Goal: Information Seeking & Learning: Find specific fact

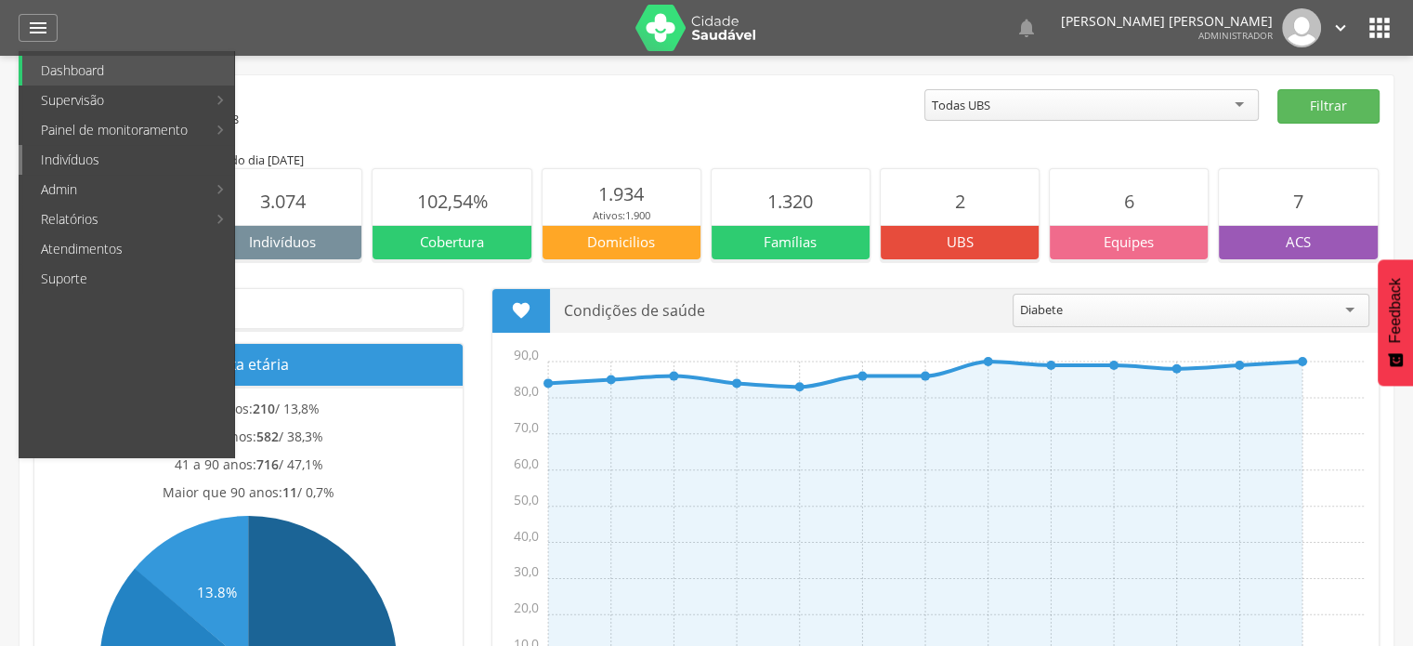
click at [90, 164] on link "Indivíduos" at bounding box center [128, 160] width 212 height 30
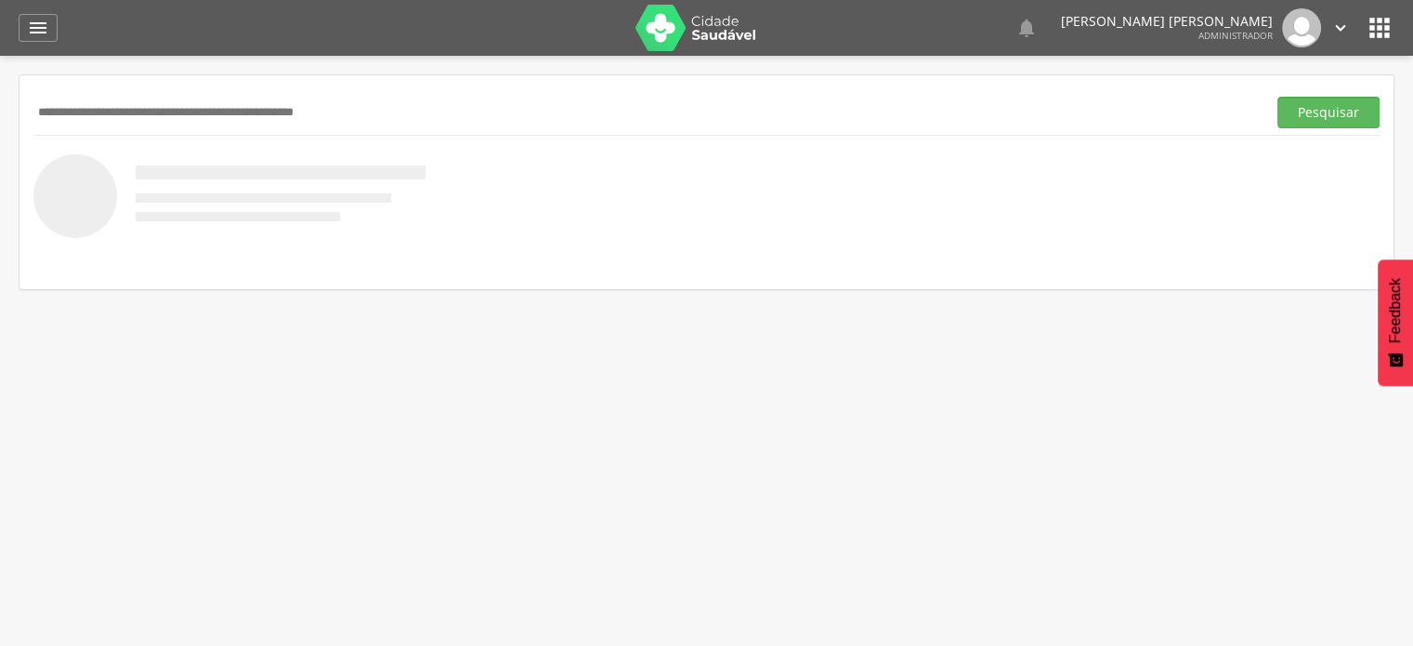
click at [177, 99] on input "text" at bounding box center [645, 113] width 1225 height 32
click at [1319, 121] on button "Pesquisar" at bounding box center [1328, 113] width 102 height 32
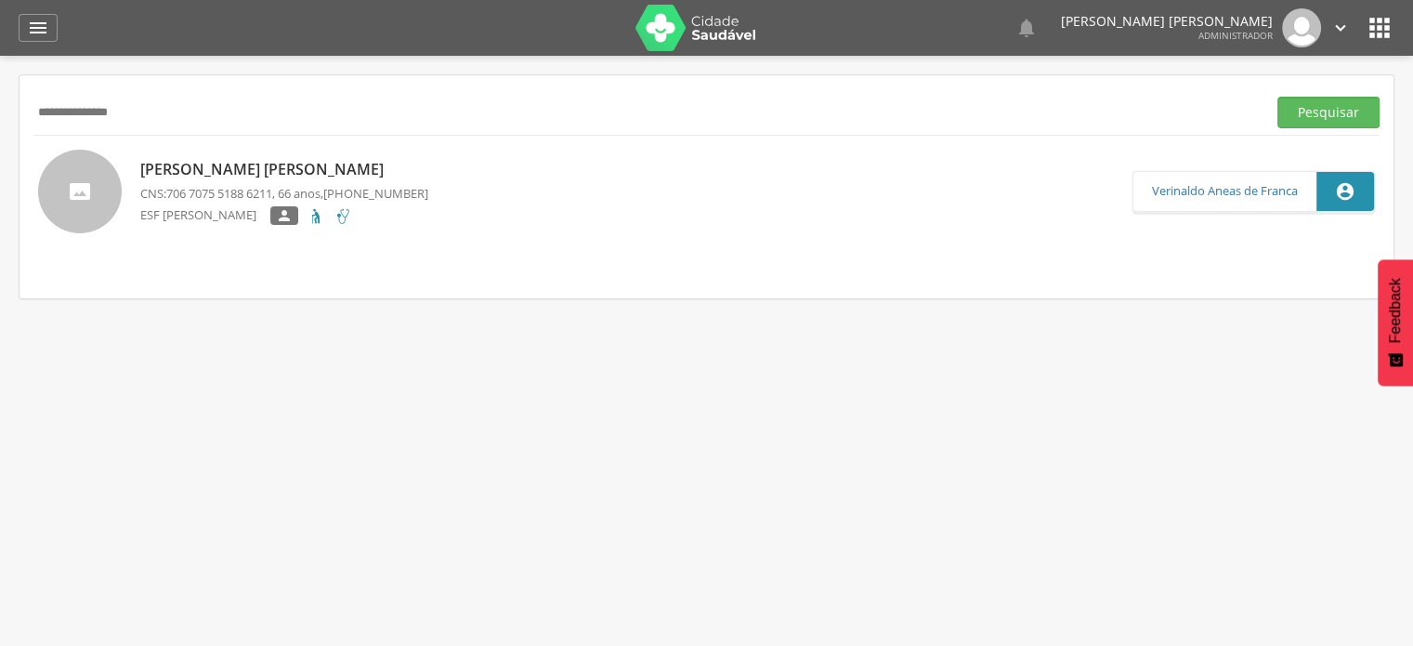
click at [167, 118] on input "**********" at bounding box center [645, 113] width 1225 height 32
type input "*"
click at [1277, 97] on button "Pesquisar" at bounding box center [1328, 113] width 102 height 32
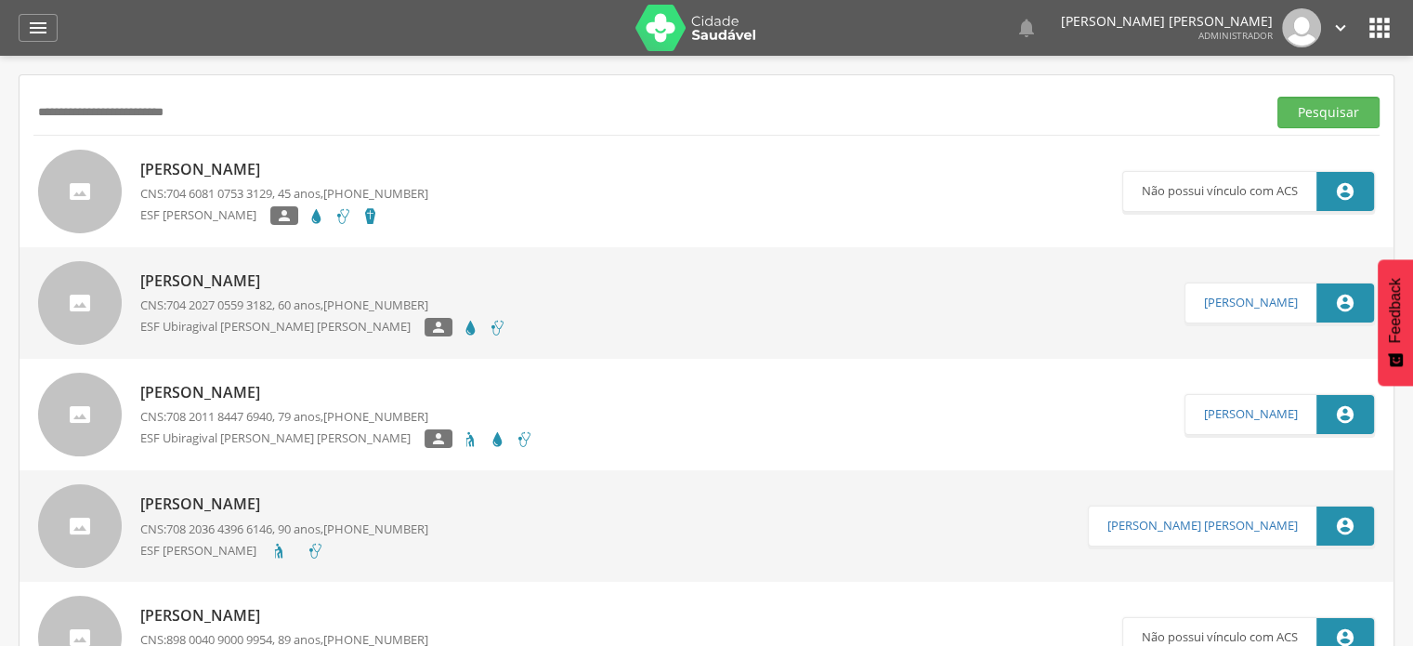
click at [1277, 97] on button "Pesquisar" at bounding box center [1328, 113] width 102 height 32
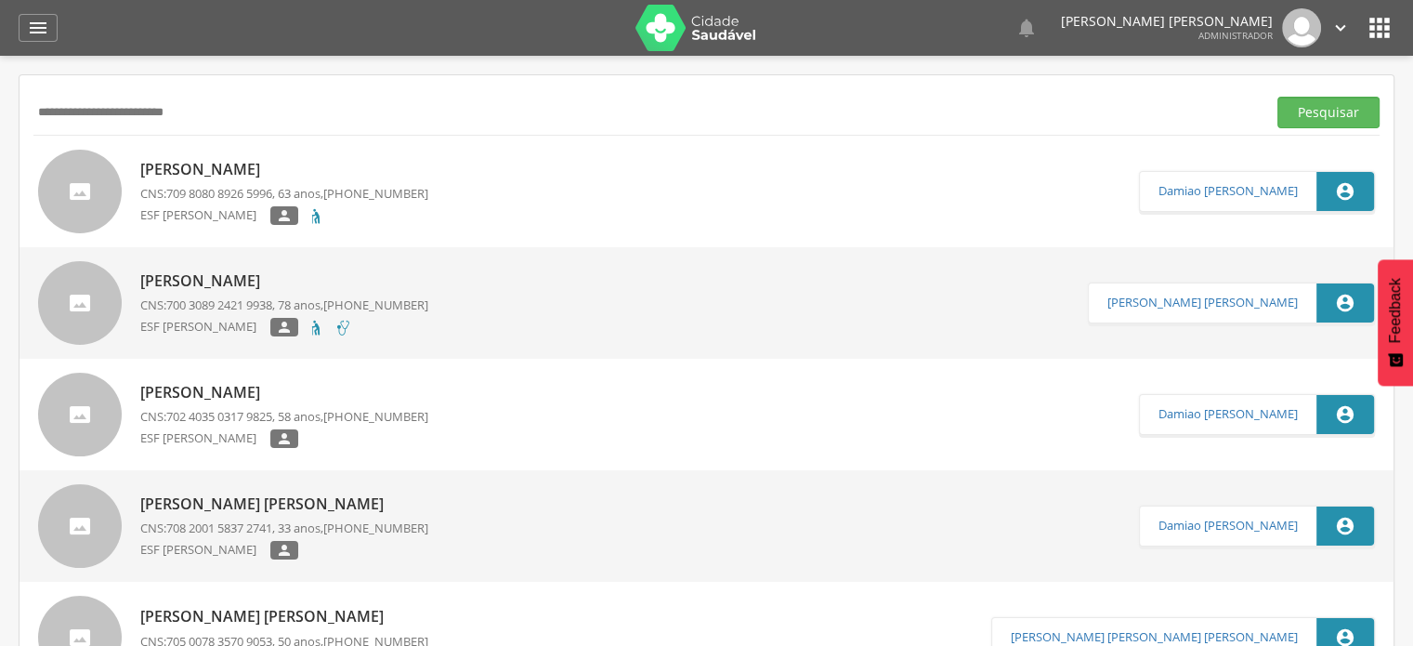
click at [205, 121] on input "**********" at bounding box center [645, 113] width 1225 height 32
type input "*"
click at [37, 37] on icon "" at bounding box center [38, 28] width 22 height 22
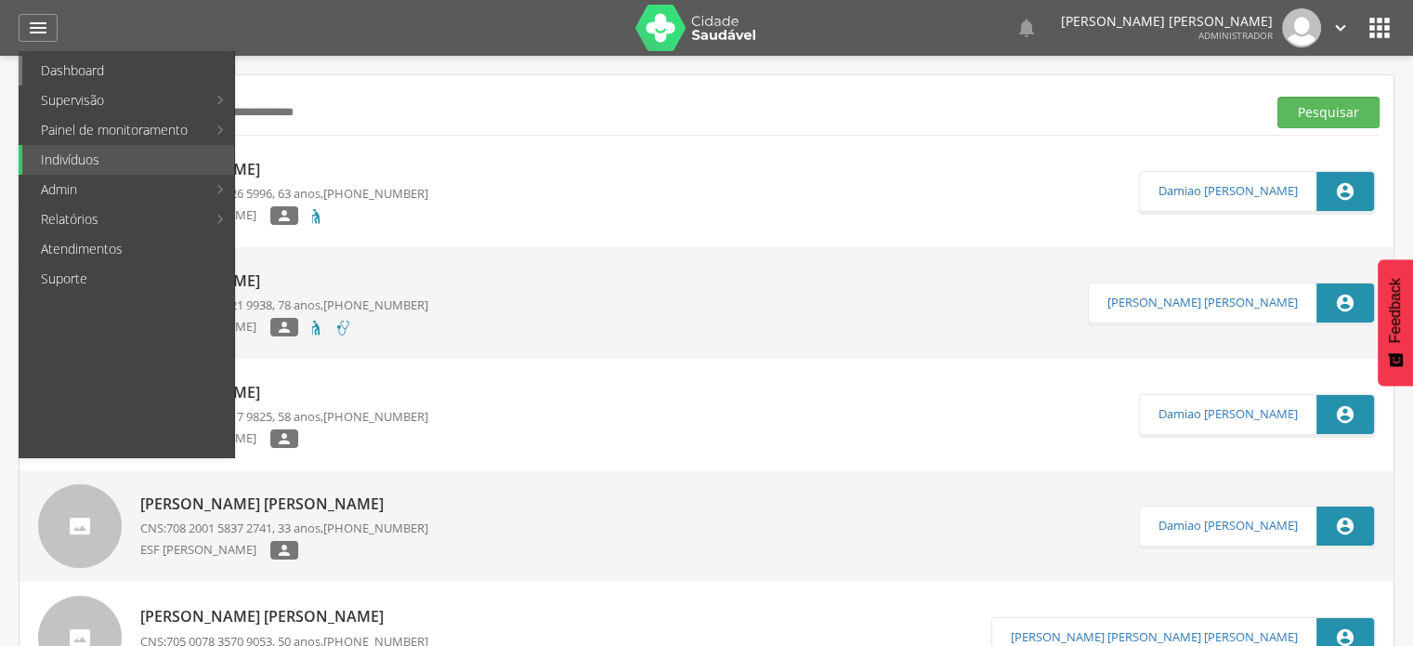
click at [108, 73] on link "Dashboard" at bounding box center [128, 71] width 212 height 30
